Goal: Task Accomplishment & Management: Manage account settings

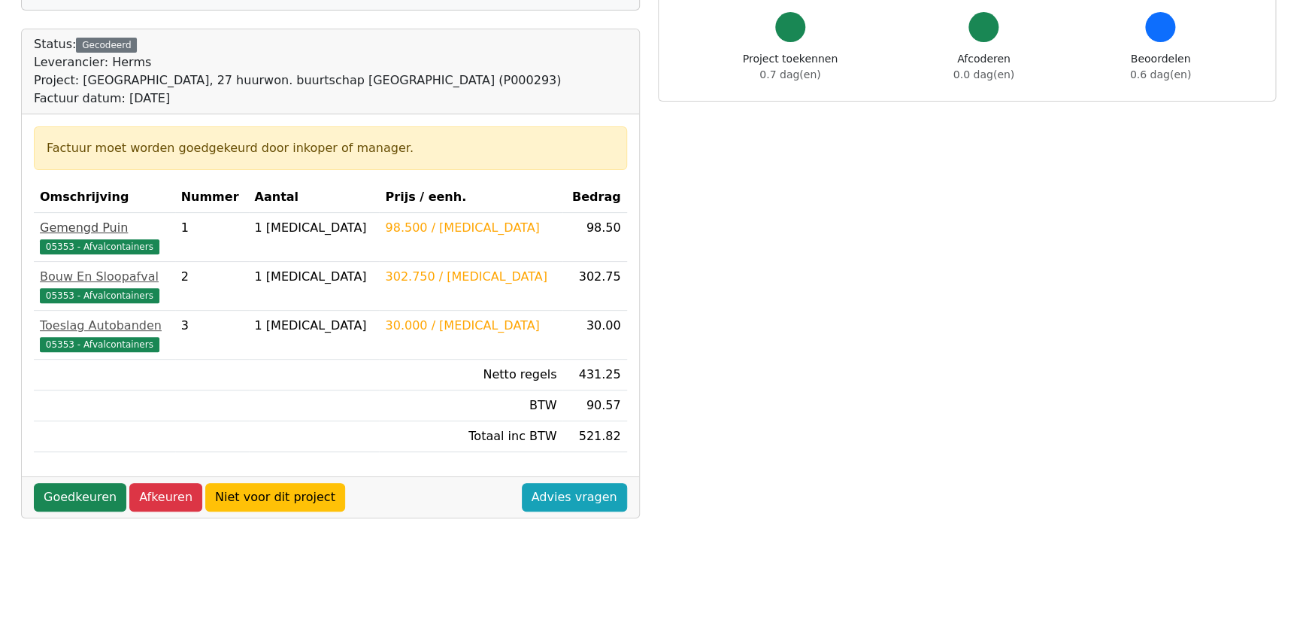
scroll to position [136, 0]
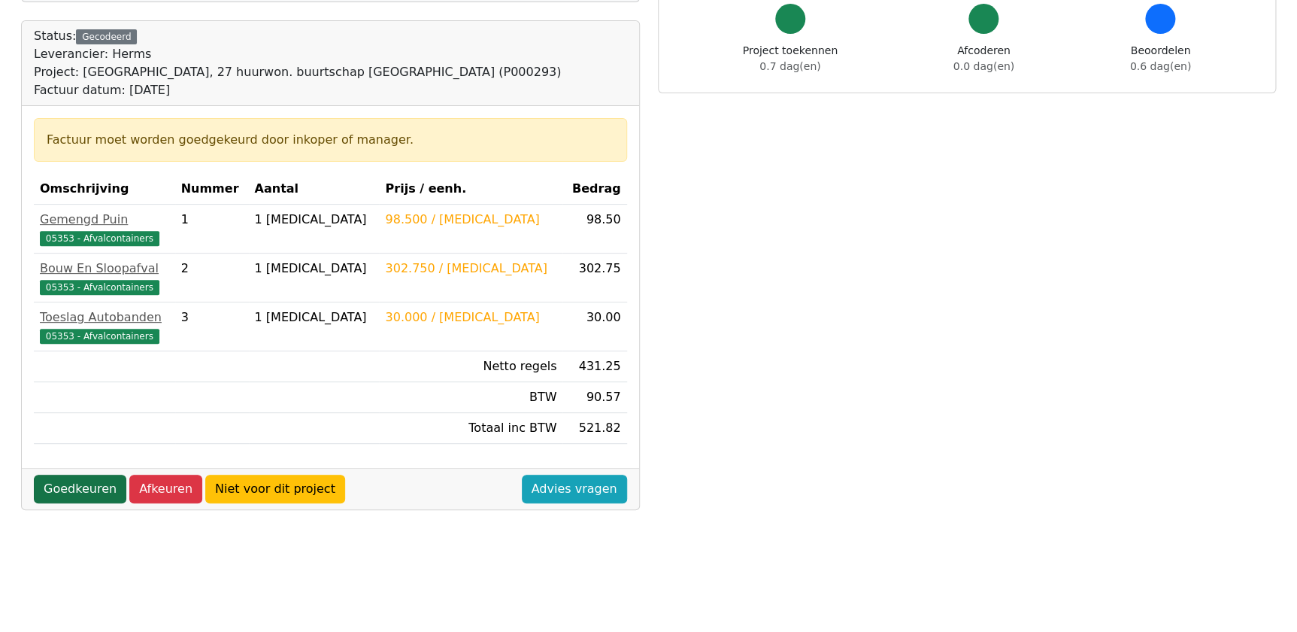
click at [80, 488] on link "Goedkeuren" at bounding box center [80, 489] width 93 height 29
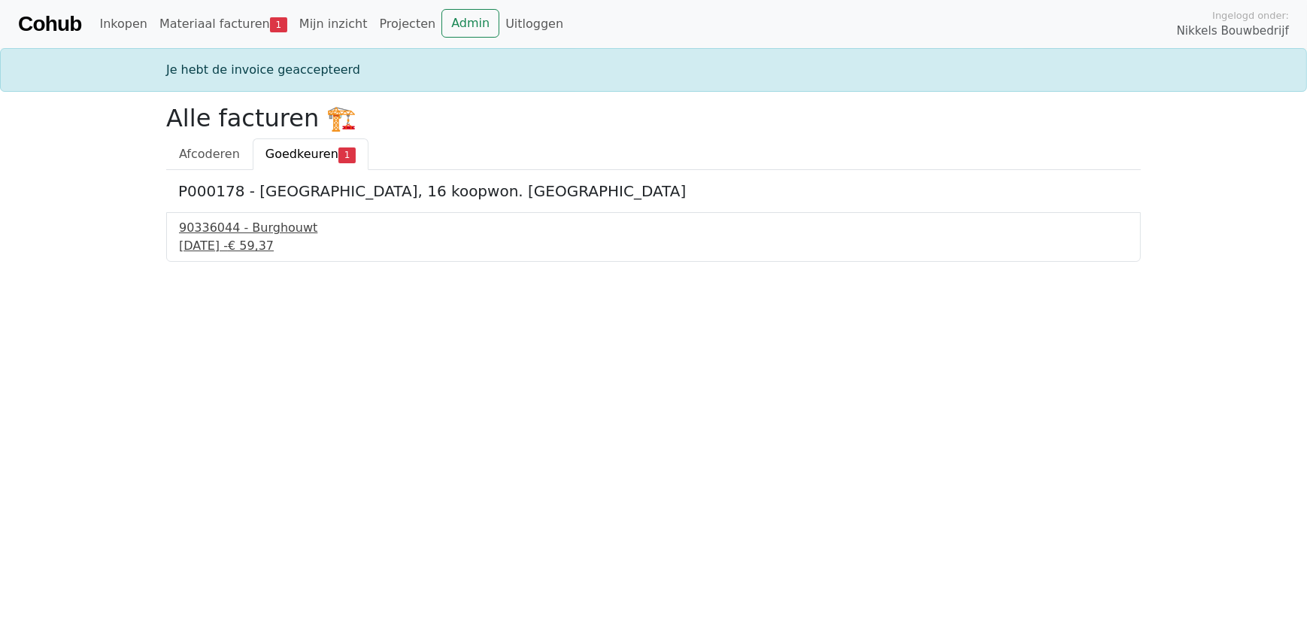
click at [261, 244] on div "16 september 2025 - € 59,37" at bounding box center [653, 246] width 949 height 18
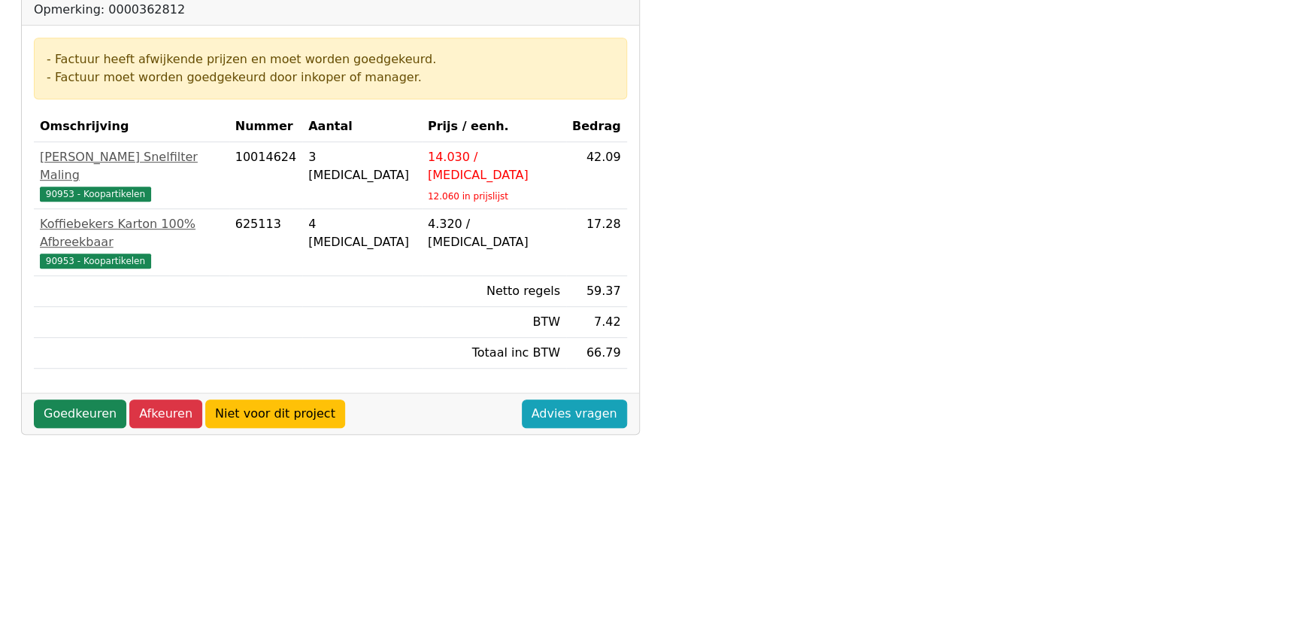
scroll to position [341, 0]
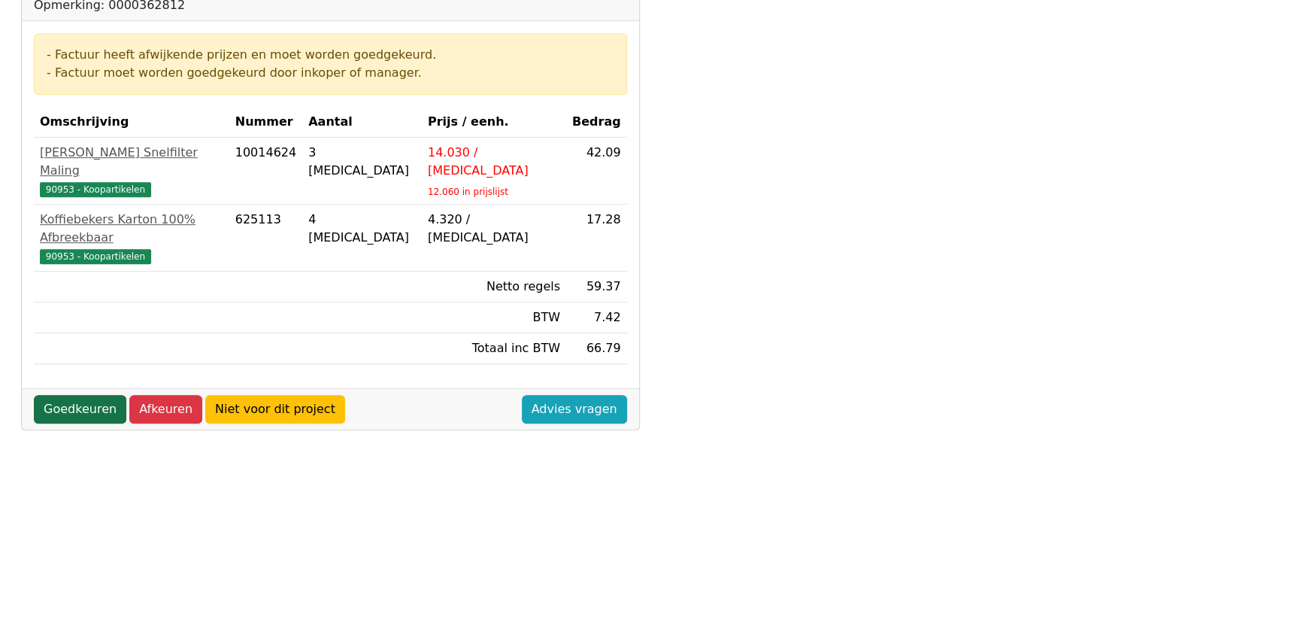
click at [93, 395] on link "Goedkeuren" at bounding box center [80, 409] width 93 height 29
